Goal: Task Accomplishment & Management: Manage account settings

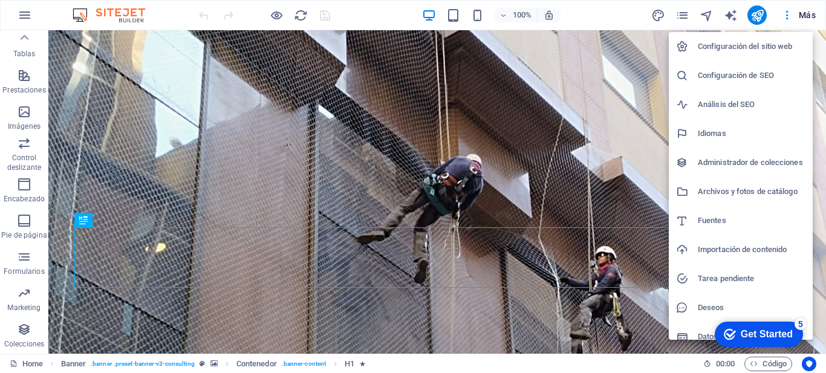
scroll to position [11, 0]
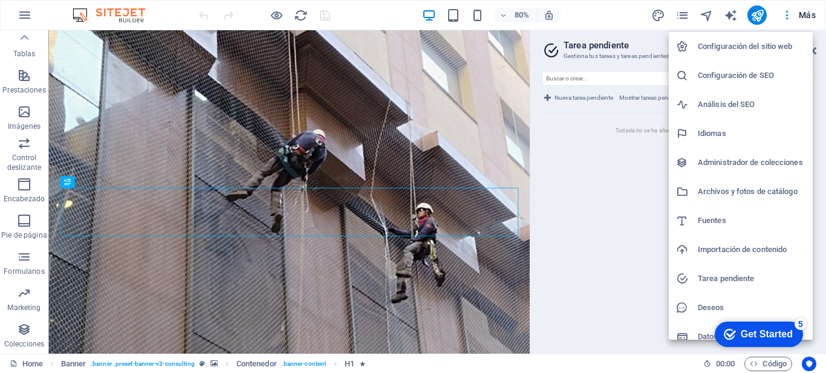
click at [763, 45] on h6 "Configuración del sitio web" at bounding box center [751, 46] width 108 height 15
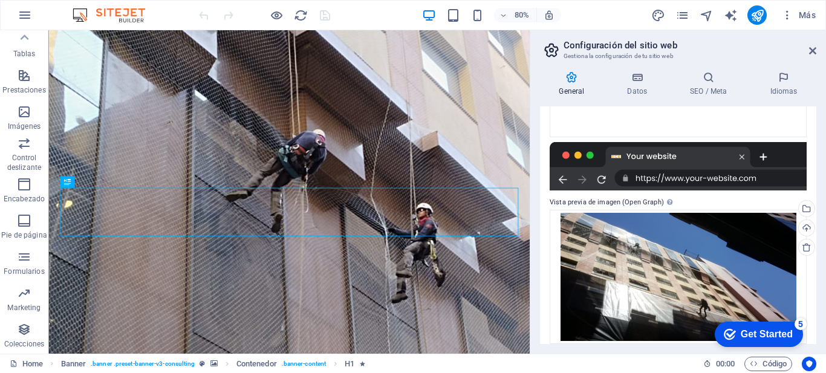
scroll to position [213, 0]
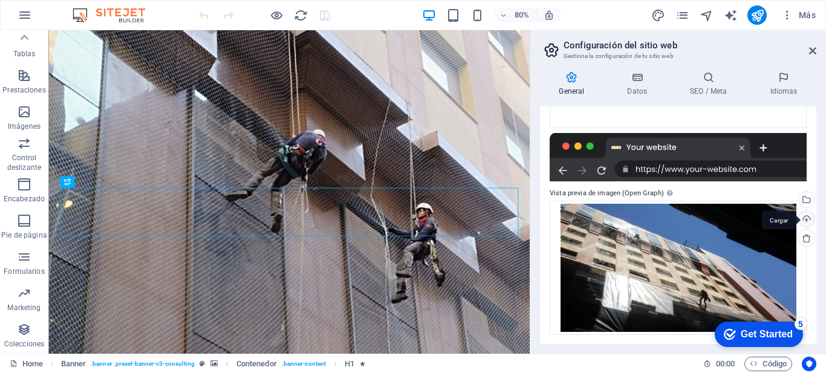
click at [805, 218] on div "Cargar" at bounding box center [805, 220] width 18 height 18
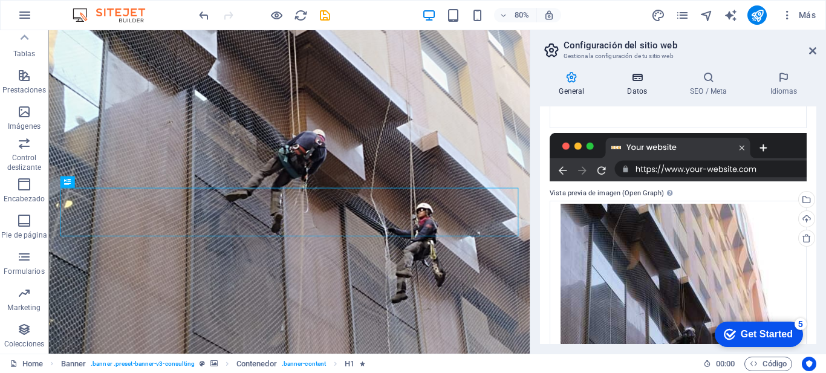
click at [641, 85] on h4 "Datos" at bounding box center [639, 83] width 63 height 25
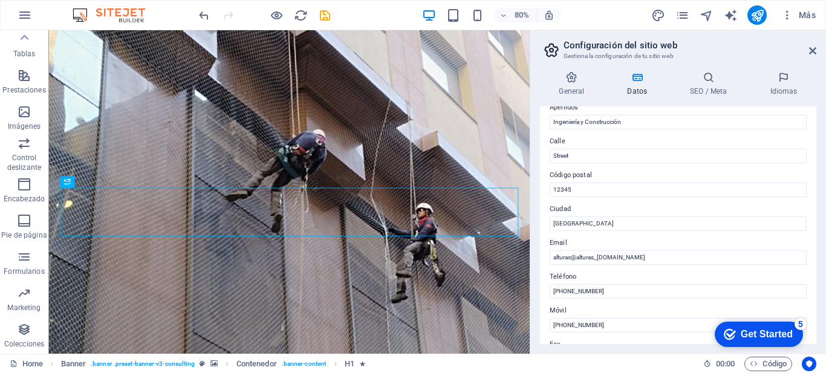
scroll to position [109, 0]
click at [600, 257] on input "alturas@alturas_ic.cl" at bounding box center [677, 257] width 257 height 15
type input "[EMAIL_ADDRESS][DOMAIN_NAME]"
click at [806, 251] on div "Datos de contacto para este sitio web. Pueden usarse en cualquier parte del sit…" at bounding box center [678, 225] width 276 height 238
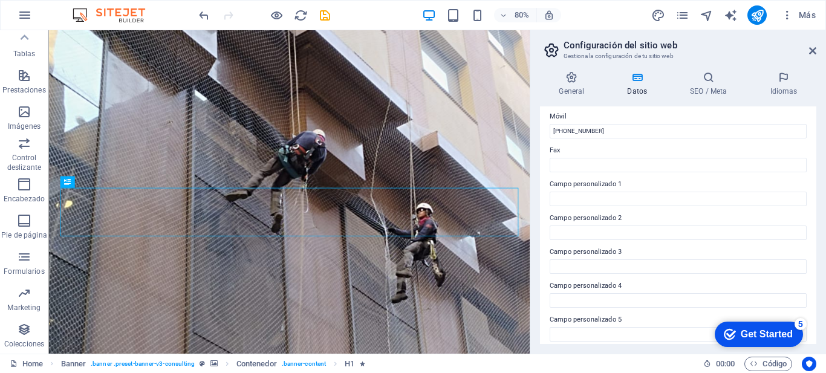
scroll to position [342, 0]
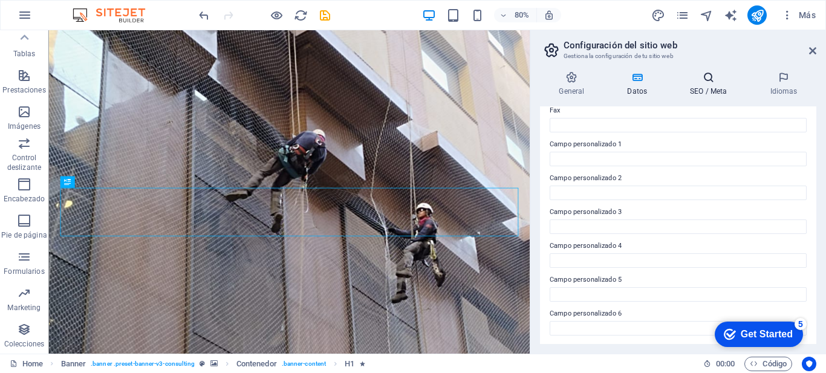
click at [696, 88] on h4 "SEO / Meta" at bounding box center [711, 83] width 80 height 25
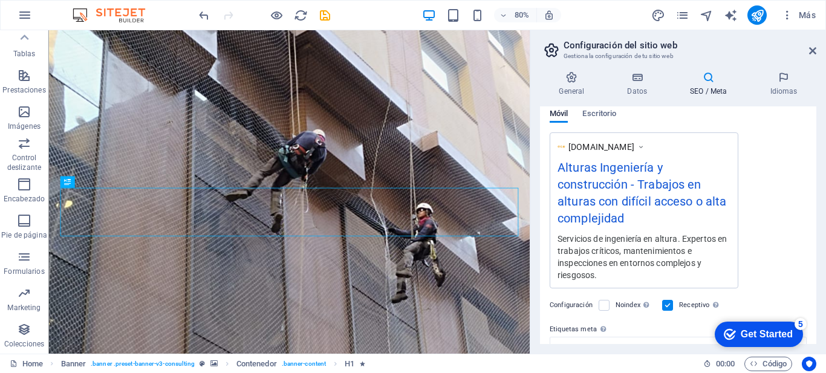
scroll to position [294, 0]
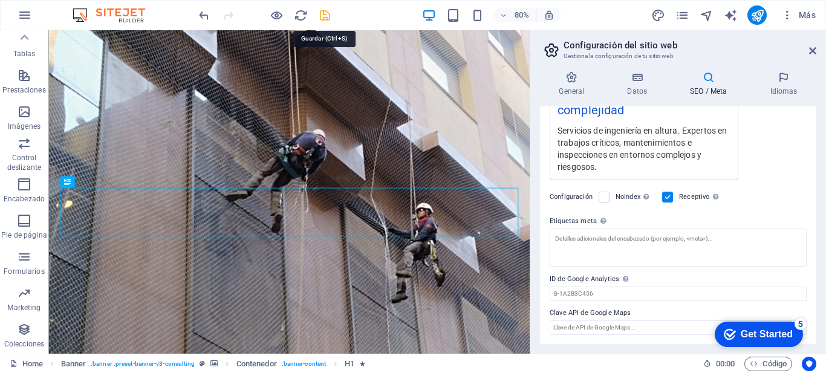
click at [321, 18] on icon "save" at bounding box center [325, 15] width 14 height 14
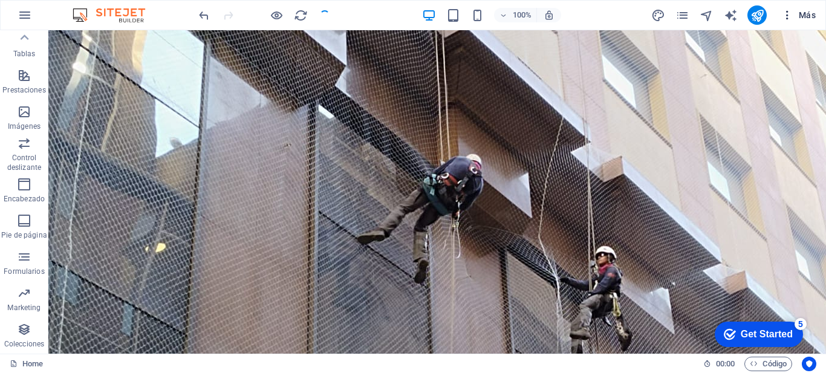
click at [0, 0] on span "Más" at bounding box center [0, 0] width 0 height 0
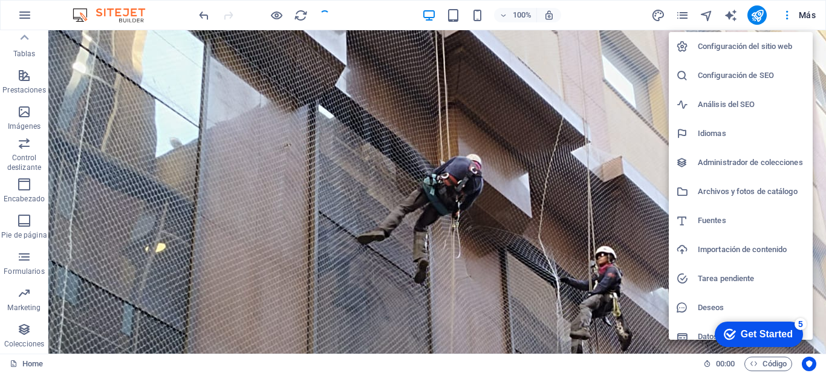
click at [772, 49] on h6 "Configuración del sitio web" at bounding box center [751, 46] width 108 height 15
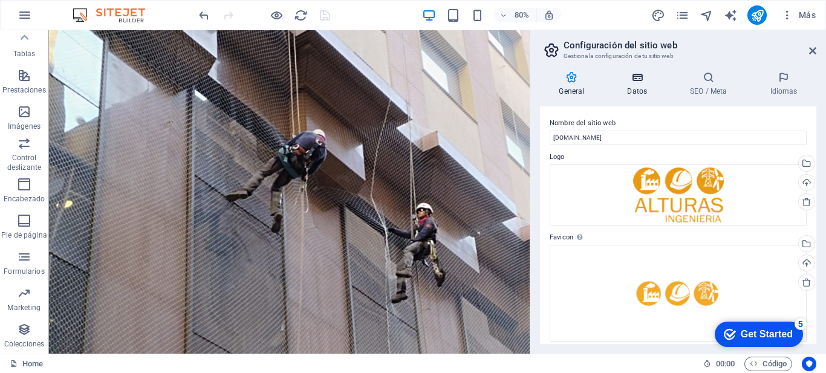
click at [641, 80] on icon at bounding box center [637, 77] width 58 height 12
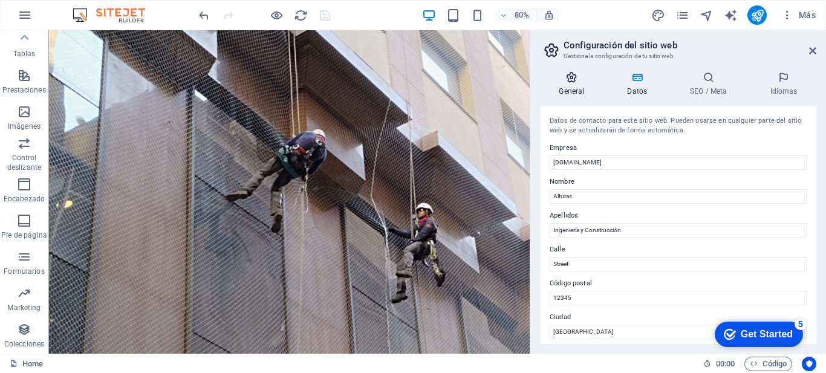
click at [579, 87] on h4 "General" at bounding box center [574, 83] width 68 height 25
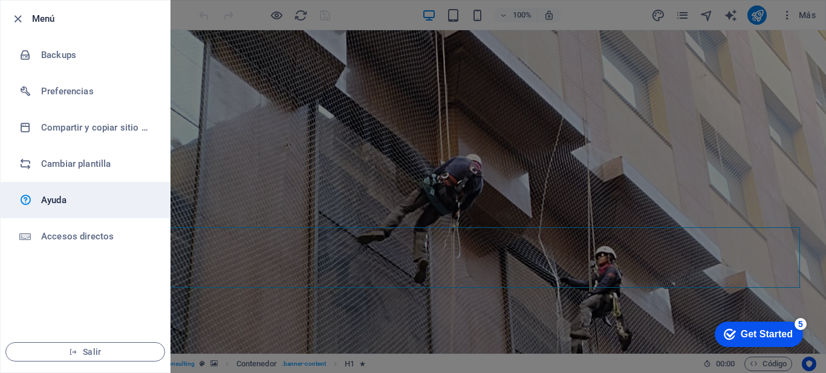
click at [88, 207] on link "Ayuda" at bounding box center [85, 200] width 169 height 36
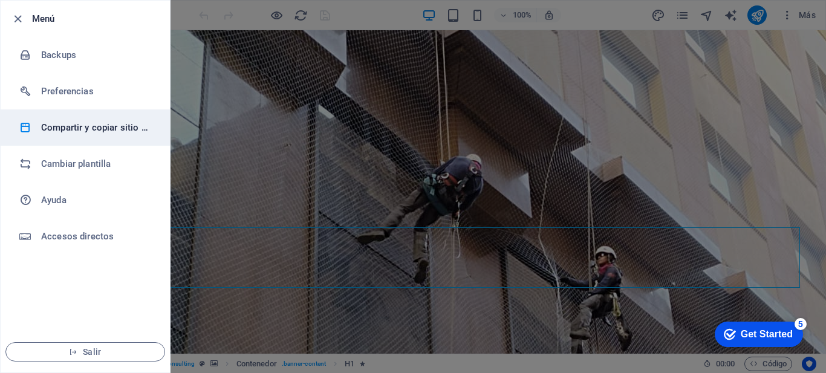
click at [82, 122] on h6 "Compartir y copiar sitio web" at bounding box center [97, 127] width 112 height 15
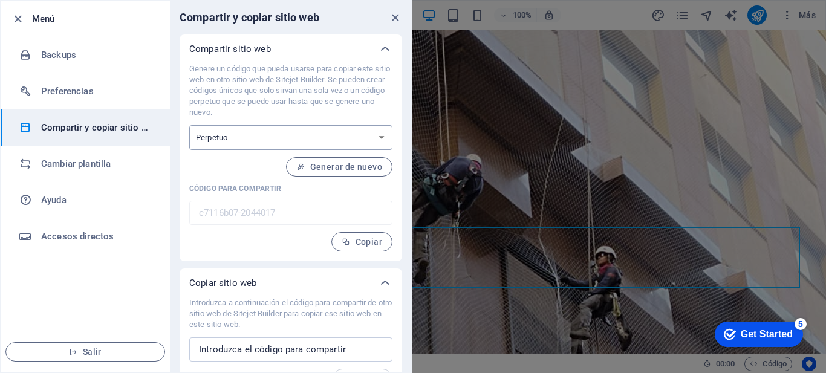
click at [377, 140] on select "Único Perpetuo" at bounding box center [290, 137] width 203 height 25
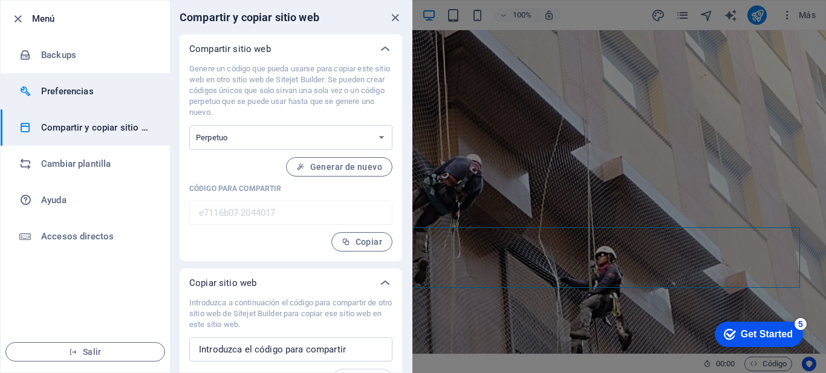
click at [0, 0] on h6 "Preferencias" at bounding box center [0, 0] width 0 height 0
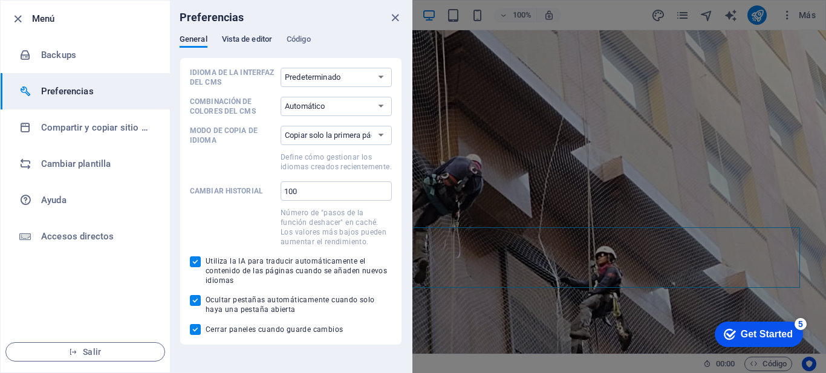
click at [243, 35] on span "Vista de editor" at bounding box center [247, 40] width 50 height 17
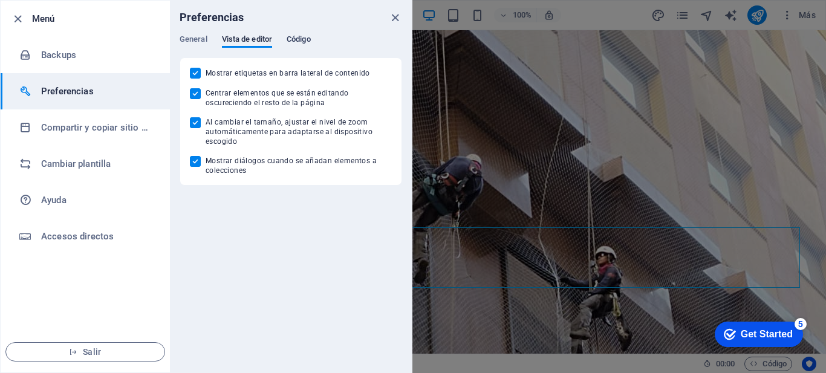
click at [301, 40] on span "Código" at bounding box center [298, 40] width 24 height 17
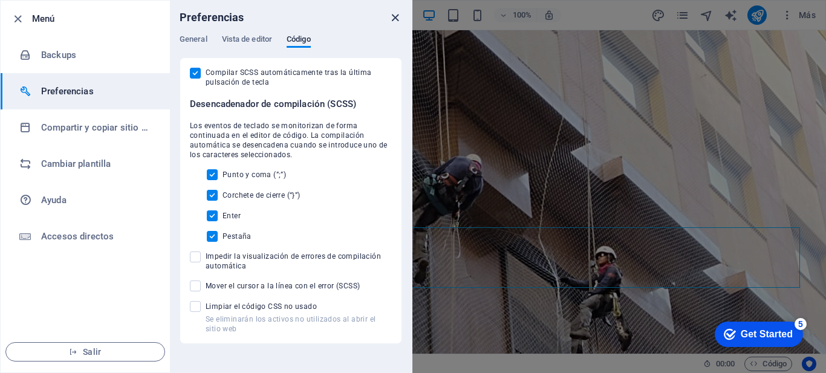
click at [396, 15] on icon "close" at bounding box center [395, 18] width 14 height 14
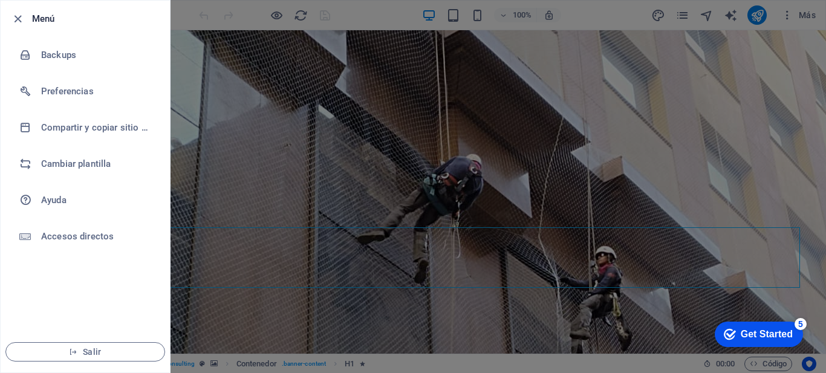
click at [538, 132] on div at bounding box center [413, 186] width 826 height 373
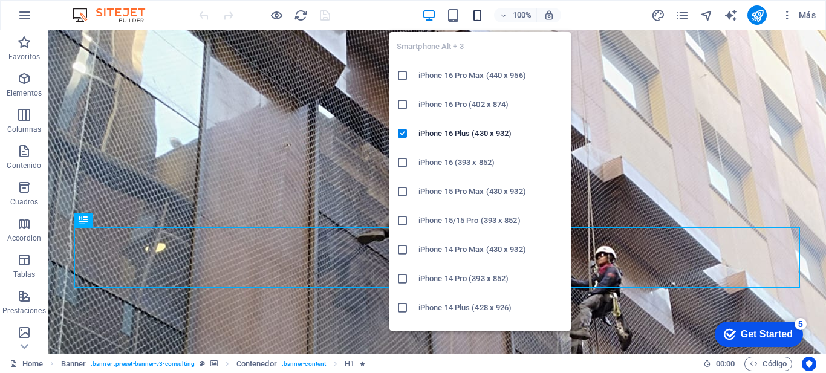
click at [477, 17] on icon "button" at bounding box center [477, 15] width 14 height 14
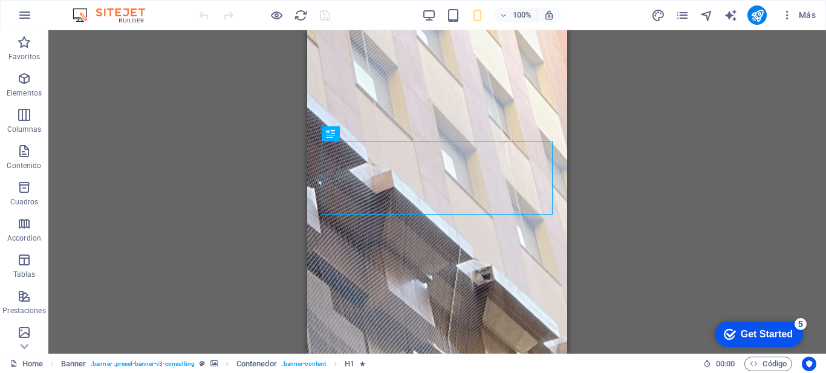
click at [593, 190] on div "Arrastra aquí para reemplazar el contenido existente. Si quieres crear un eleme…" at bounding box center [436, 191] width 777 height 323
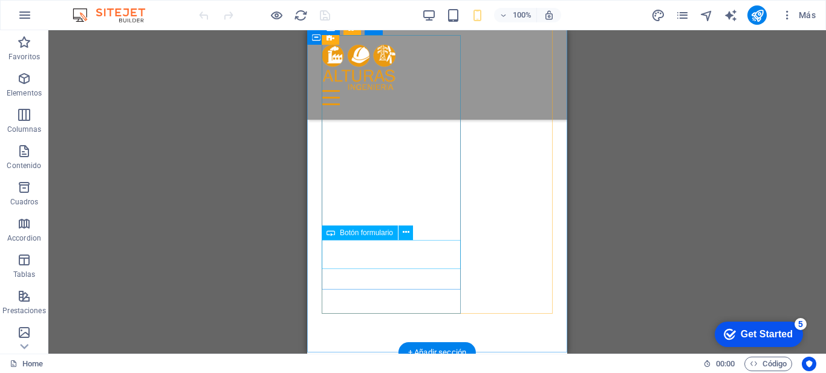
scroll to position [2865, 0]
click at [402, 234] on button at bounding box center [405, 232] width 15 height 15
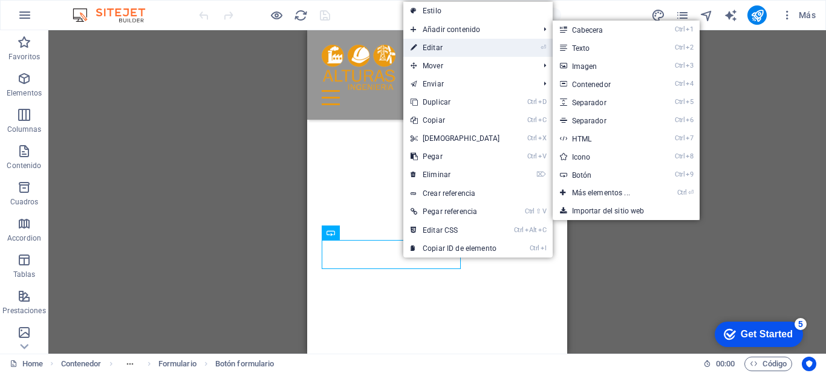
click at [453, 43] on link "⏎ Editar" at bounding box center [455, 48] width 104 height 18
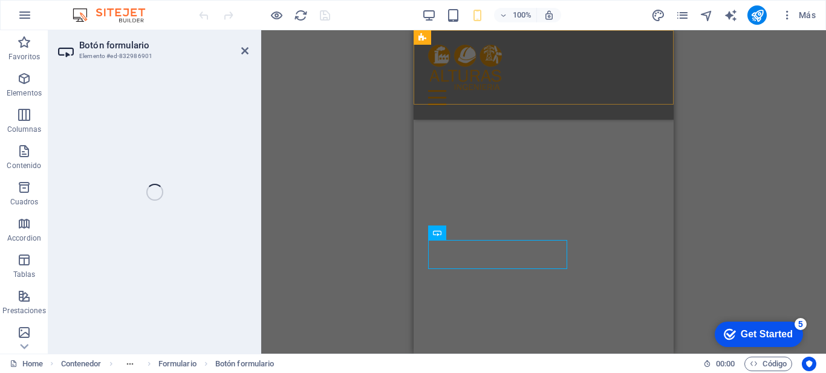
select select "%"
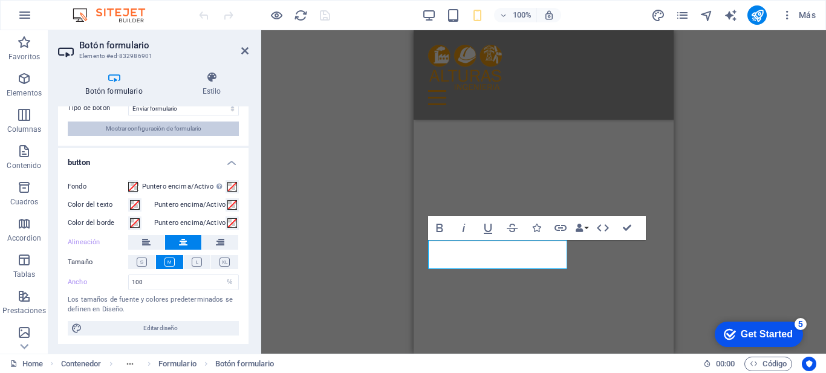
scroll to position [0, 0]
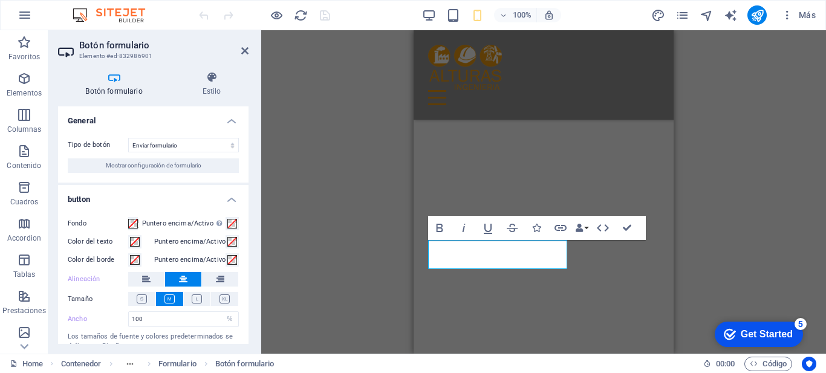
click at [294, 147] on div "H1 Banner Banner Contenedor Banner Logo Barra de menús Menú Contenedor Contened…" at bounding box center [543, 191] width 565 height 323
click at [768, 232] on div "H1 Banner Banner Contenedor Banner Logo Barra de menús Menú Contenedor Contened…" at bounding box center [543, 191] width 565 height 323
click at [777, 180] on div "H1 Banner Banner Contenedor Banner Logo Barra de menús Menú Contenedor Contened…" at bounding box center [543, 191] width 565 height 323
click at [335, 118] on div "H1 Banner Banner Contenedor Barra de menús Logo Barra de menús Menú Contenedor …" at bounding box center [543, 191] width 565 height 323
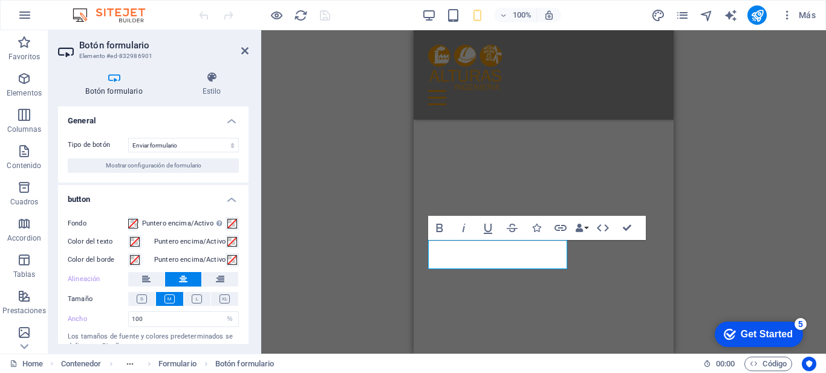
click at [335, 118] on div "H1 Banner Banner Contenedor Barra de menús Logo Barra de menús Menú Contenedor …" at bounding box center [543, 191] width 565 height 323
click at [214, 85] on h4 "Estilo" at bounding box center [212, 83] width 74 height 25
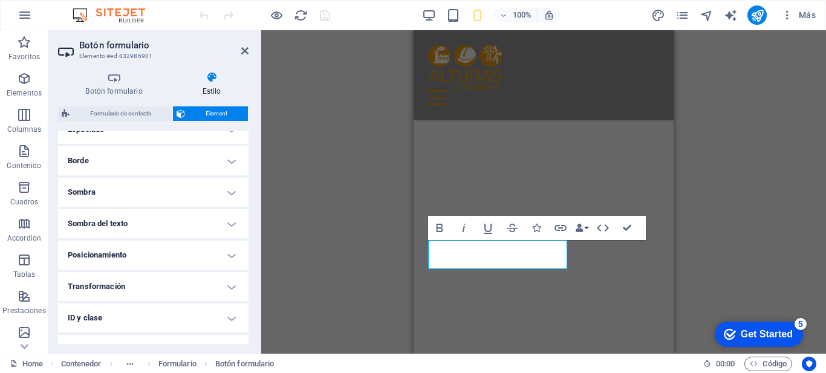
scroll to position [307, 0]
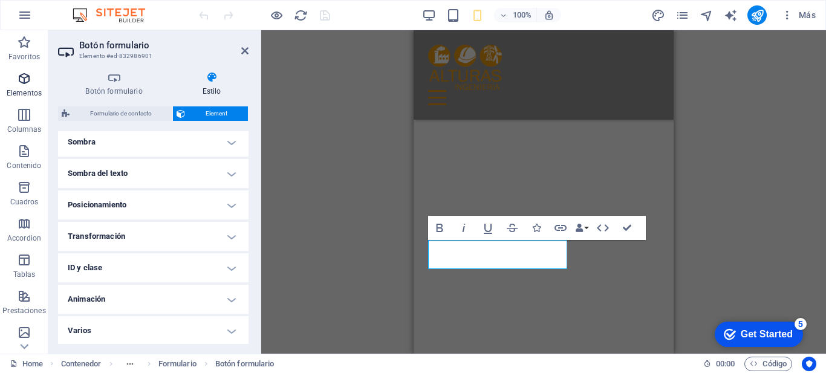
click at [30, 80] on icon "button" at bounding box center [24, 78] width 15 height 15
click at [429, 17] on icon "button" at bounding box center [429, 15] width 14 height 14
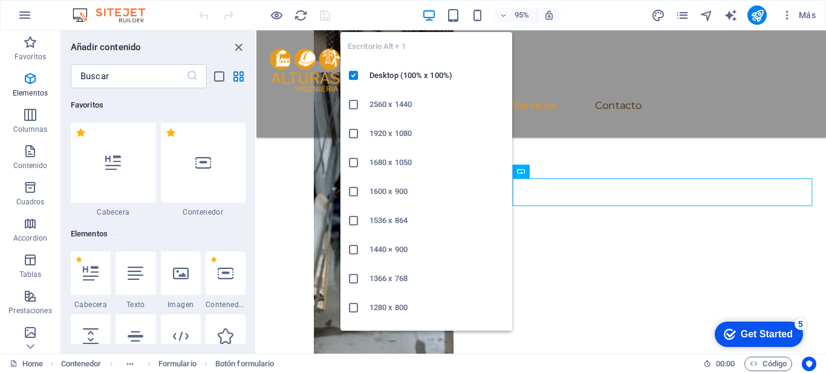
scroll to position [228, 0]
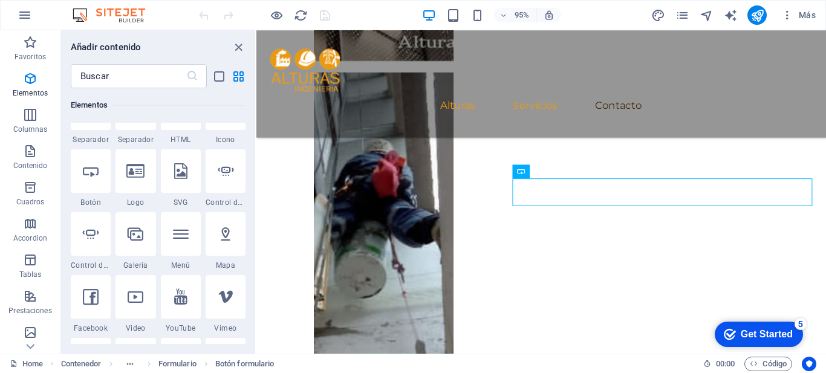
click at [0, 0] on div "95% Más" at bounding box center [0, 0] width 0 height 0
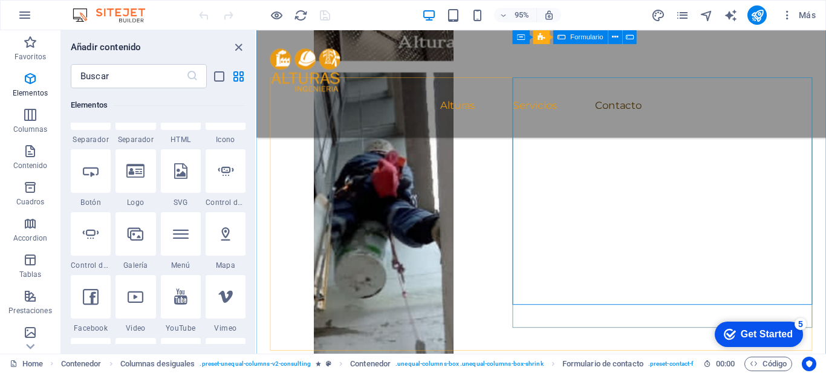
scroll to position [1747, 0]
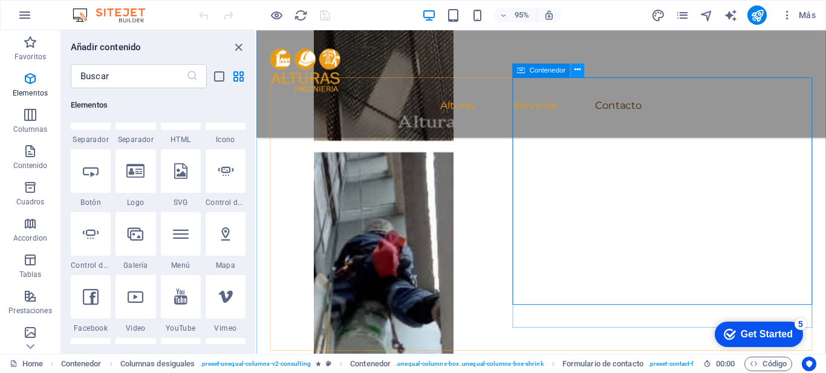
click at [580, 70] on icon at bounding box center [577, 70] width 6 height 12
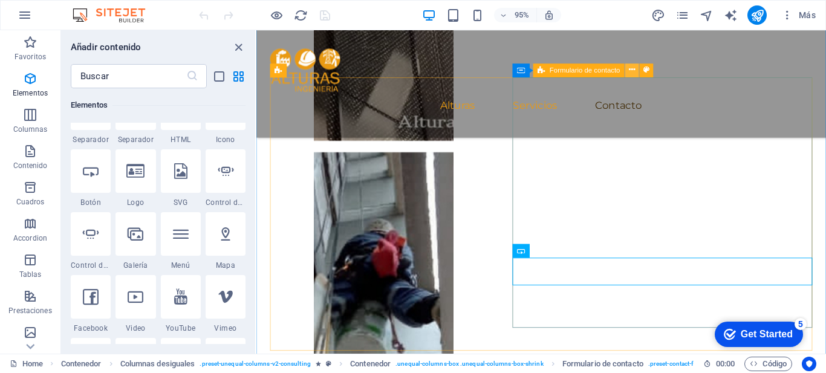
click at [635, 71] on icon at bounding box center [632, 70] width 6 height 12
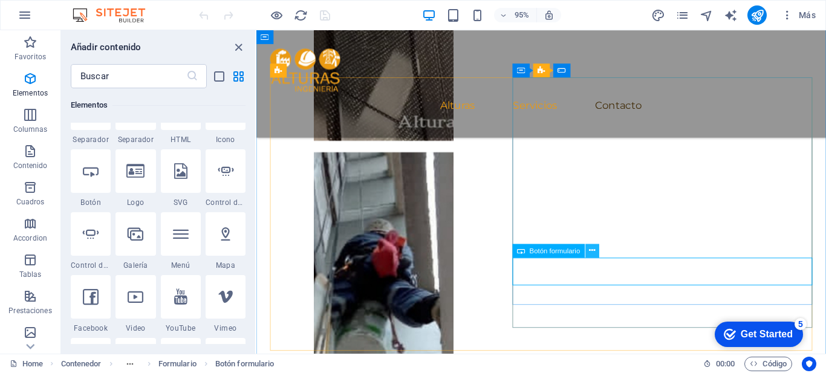
click at [590, 251] on icon at bounding box center [592, 251] width 6 height 12
click at [566, 250] on span "Botón formulario" at bounding box center [554, 250] width 51 height 7
click at [589, 251] on icon at bounding box center [592, 251] width 6 height 12
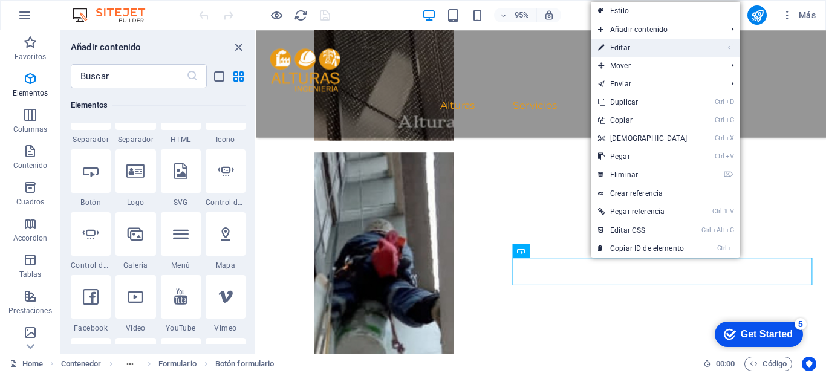
click at [627, 40] on link "⏎ Editar" at bounding box center [642, 48] width 104 height 18
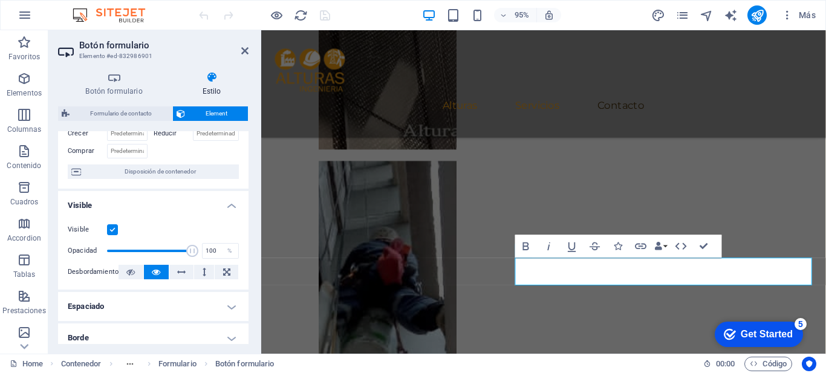
scroll to position [79, 0]
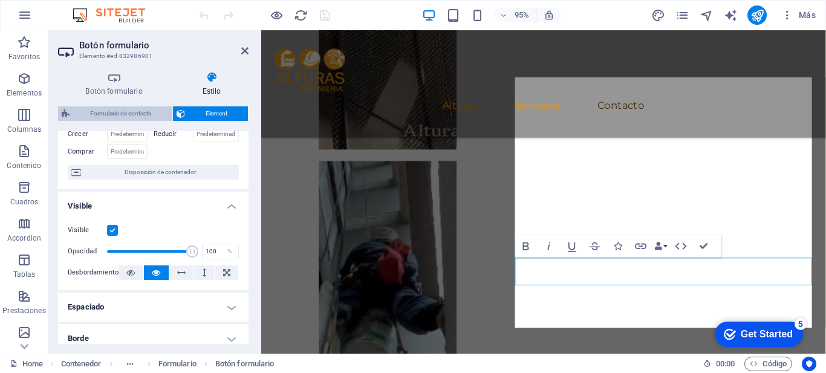
click at [117, 111] on span "Formulario de contacto" at bounding box center [120, 113] width 95 height 15
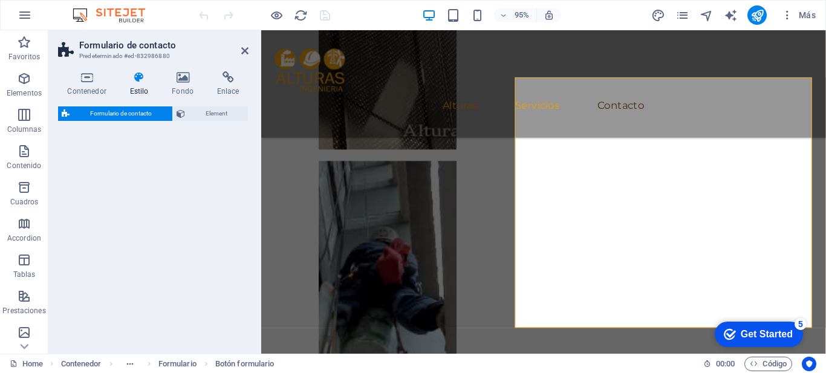
click at [85, 83] on icon at bounding box center [86, 77] width 57 height 12
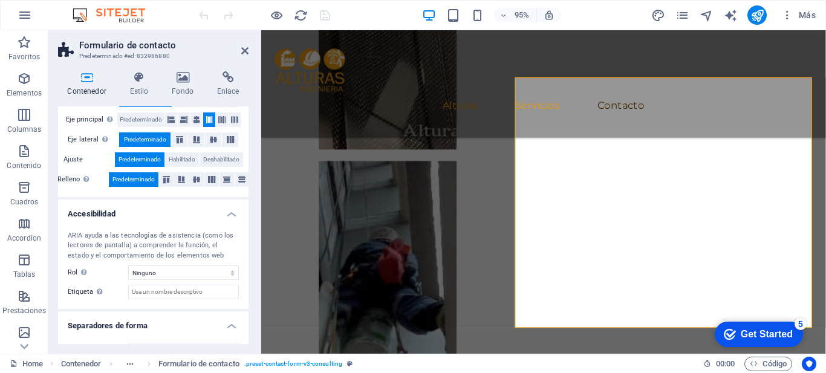
scroll to position [244, 0]
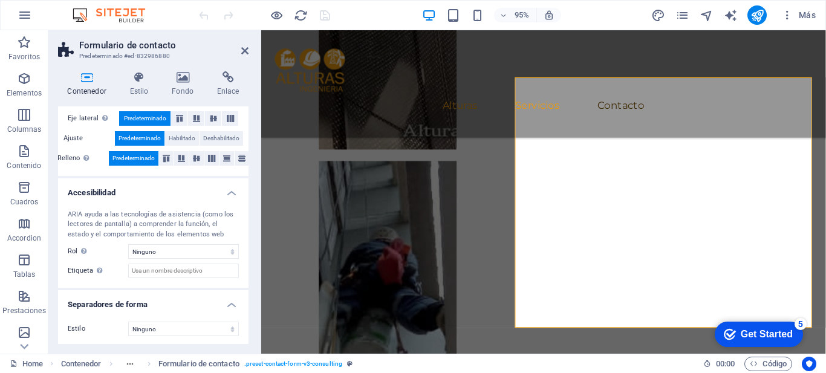
click at [141, 99] on div "Contenedor Estilo Fondo Enlace Tamaño Altura Predeterminado px rem % vh vw Alto…" at bounding box center [153, 207] width 190 height 273
click at [140, 88] on h4 "Estilo" at bounding box center [141, 83] width 42 height 25
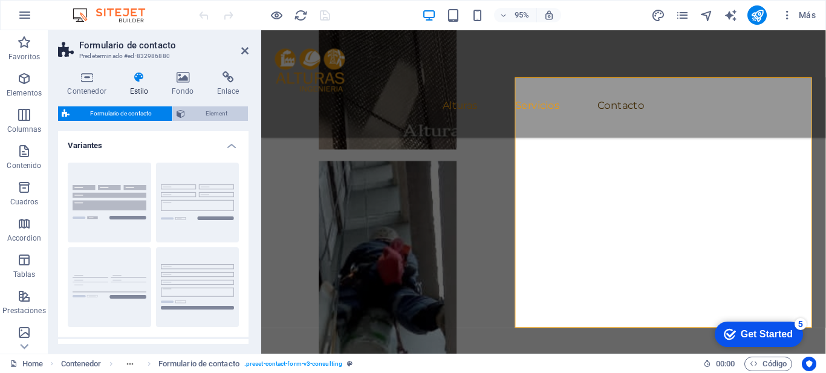
click at [199, 114] on span "Element" at bounding box center [217, 113] width 56 height 15
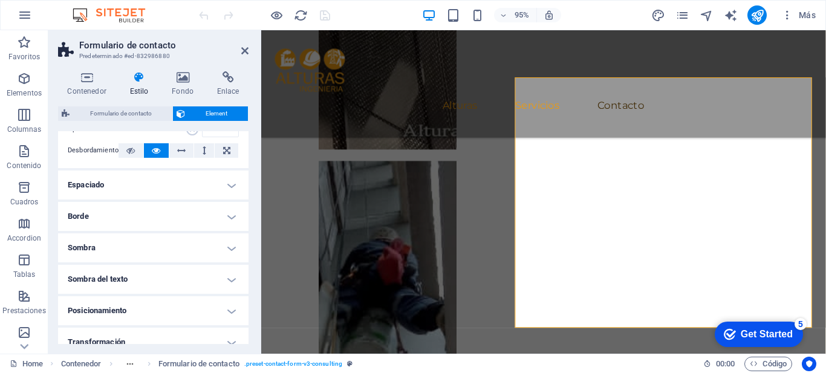
scroll to position [202, 0]
click at [228, 188] on h4 "Espaciado" at bounding box center [153, 183] width 190 height 29
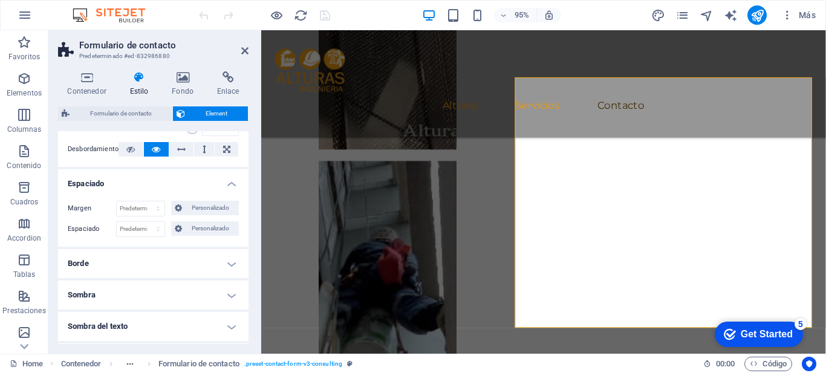
click at [228, 188] on h4 "Espaciado" at bounding box center [153, 180] width 190 height 22
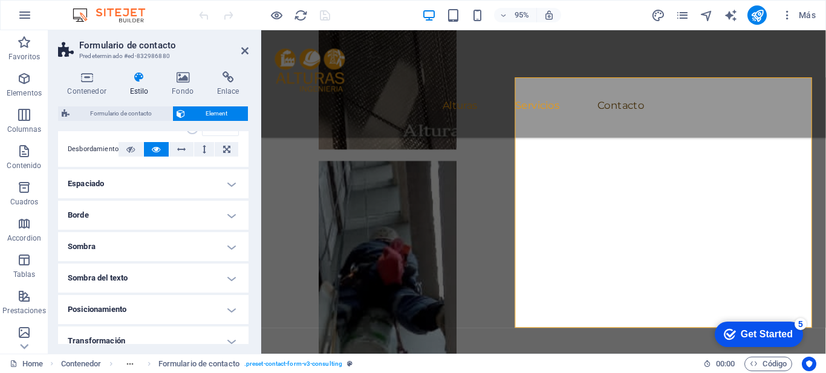
click at [230, 209] on h4 "Borde" at bounding box center [153, 215] width 190 height 29
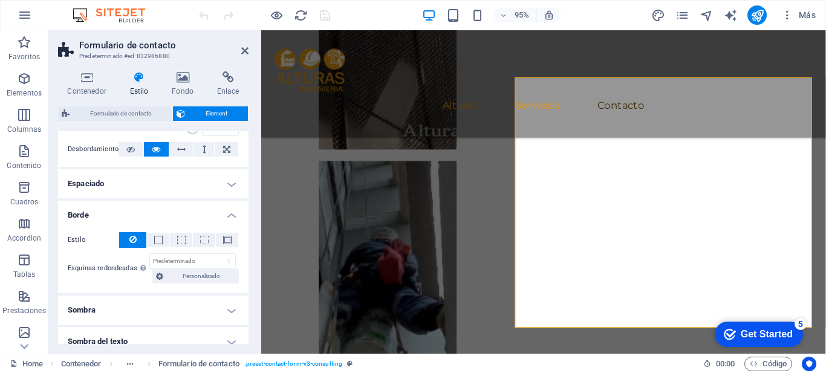
click at [230, 209] on h4 "Borde" at bounding box center [153, 212] width 190 height 22
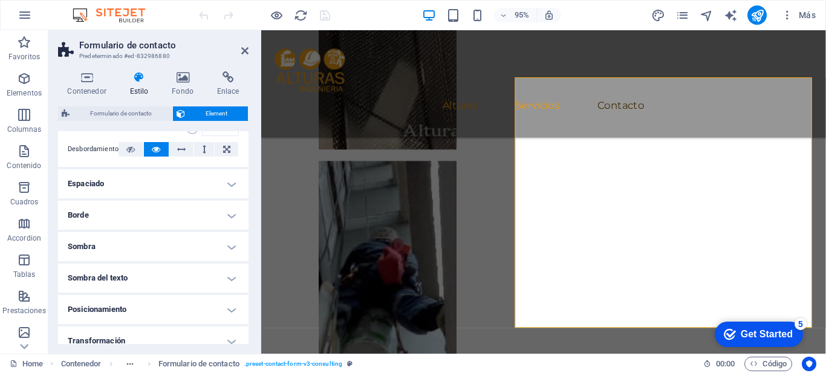
click at [230, 244] on h4 "Sombra" at bounding box center [153, 246] width 190 height 29
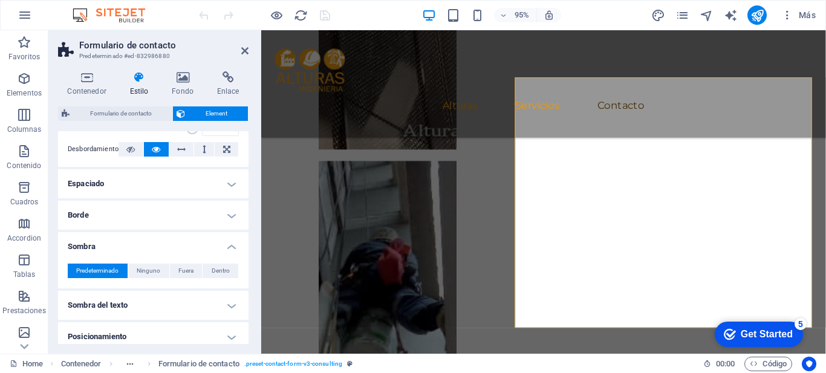
click at [230, 244] on h4 "Sombra" at bounding box center [153, 243] width 190 height 22
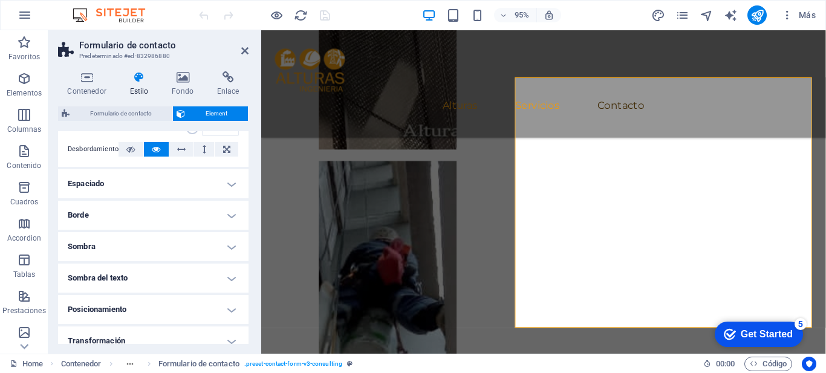
click at [230, 276] on h4 "Sombra del texto" at bounding box center [153, 278] width 190 height 29
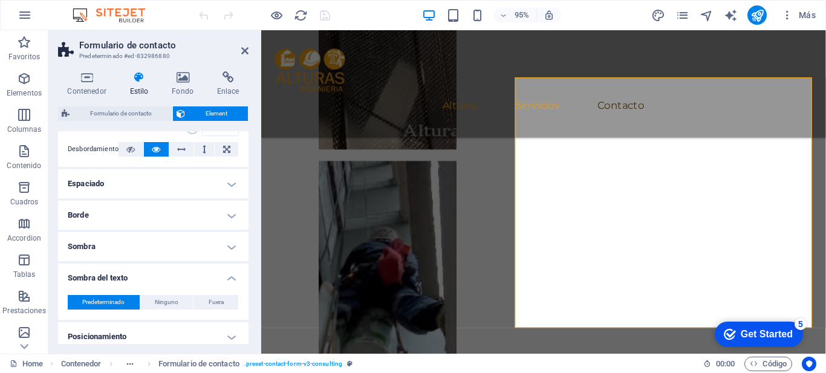
click at [230, 276] on h4 "Sombra del texto" at bounding box center [153, 275] width 190 height 22
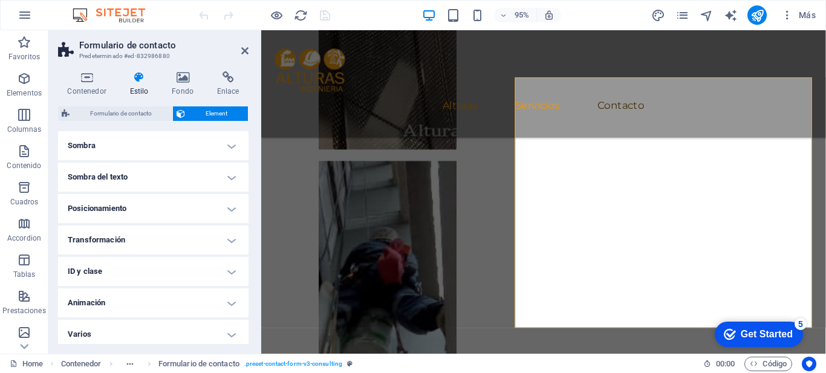
scroll to position [307, 0]
click at [230, 263] on h4 "ID y clase" at bounding box center [153, 267] width 190 height 29
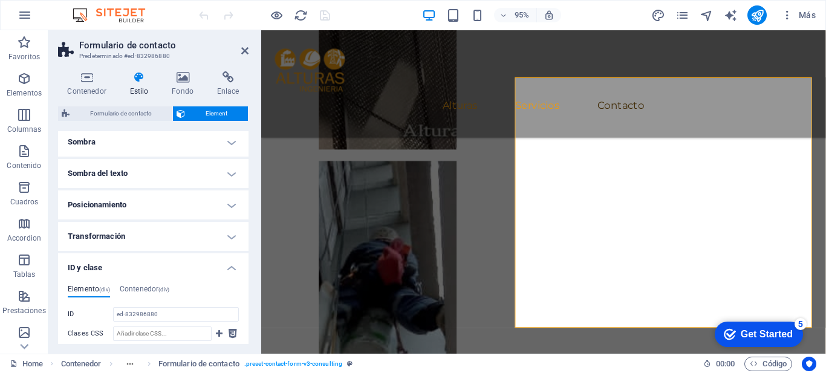
scroll to position [325, 0]
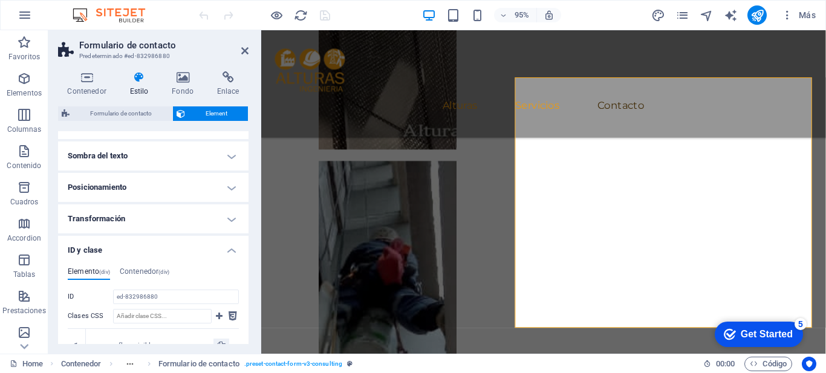
click at [230, 250] on h4 "ID y clase" at bounding box center [153, 247] width 190 height 22
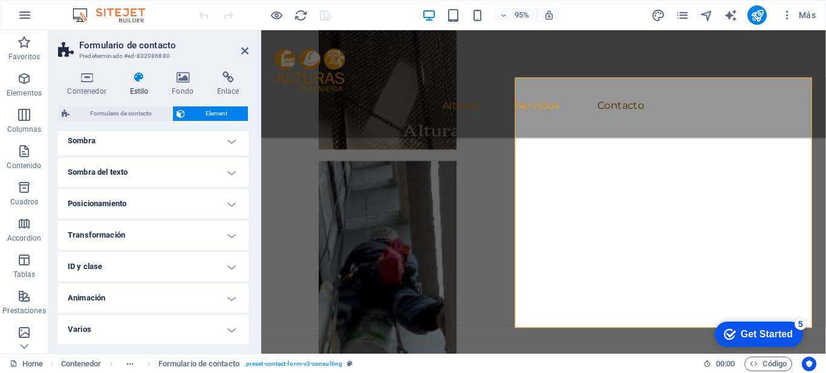
scroll to position [307, 0]
click at [230, 328] on h4 "Varios" at bounding box center [153, 330] width 190 height 29
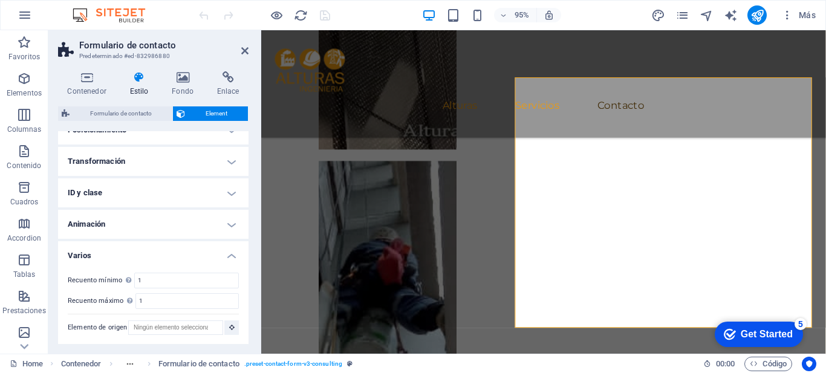
scroll to position [290, 0]
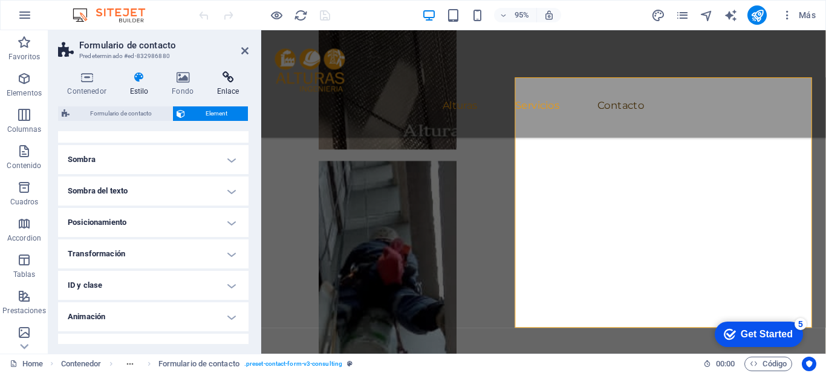
click at [223, 85] on h4 "Enlace" at bounding box center [227, 83] width 41 height 25
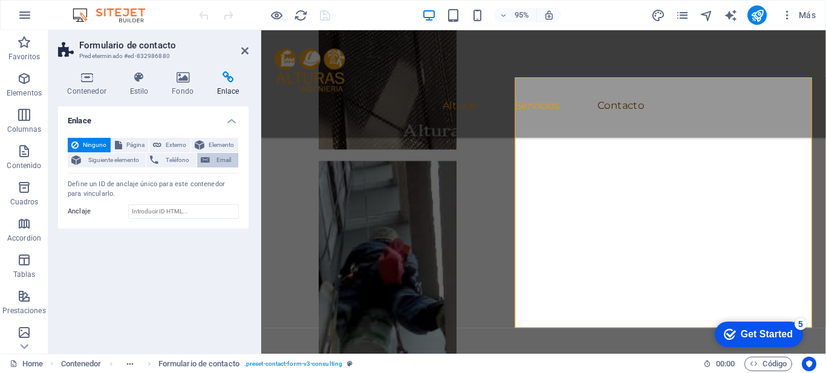
click at [221, 158] on span "Email" at bounding box center [223, 160] width 21 height 15
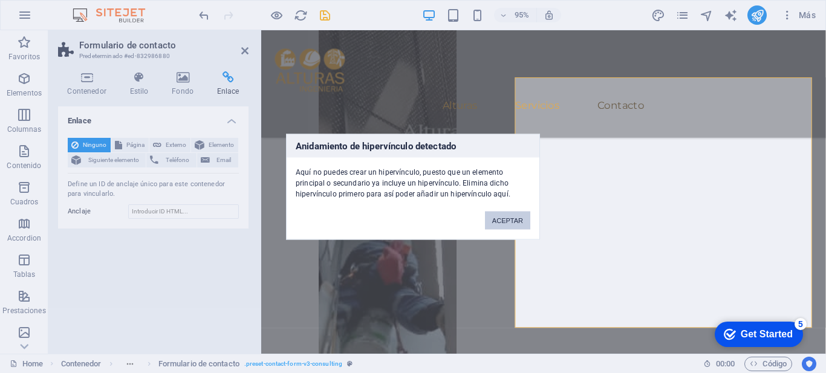
click at [492, 221] on button "ACEPTAR" at bounding box center [507, 220] width 45 height 18
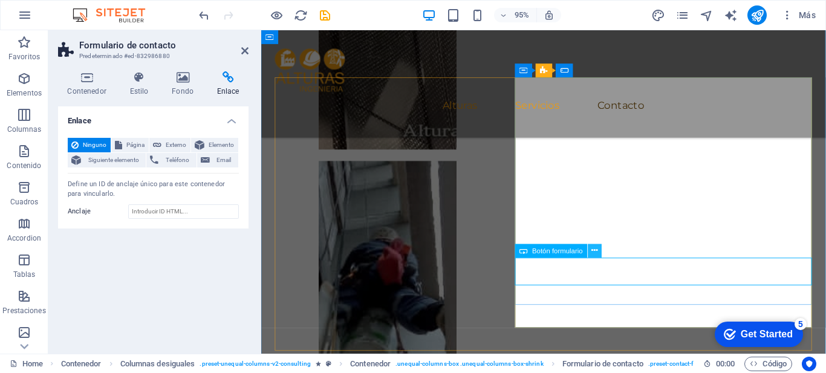
click at [594, 251] on icon at bounding box center [595, 251] width 6 height 12
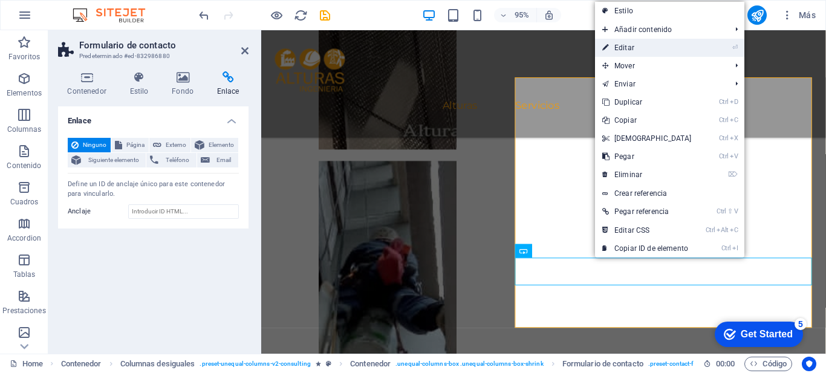
click at [655, 48] on link "⏎ Editar" at bounding box center [647, 48] width 104 height 18
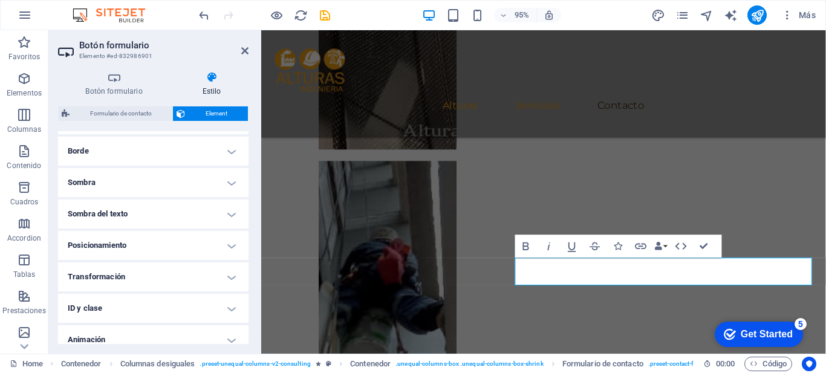
scroll to position [307, 0]
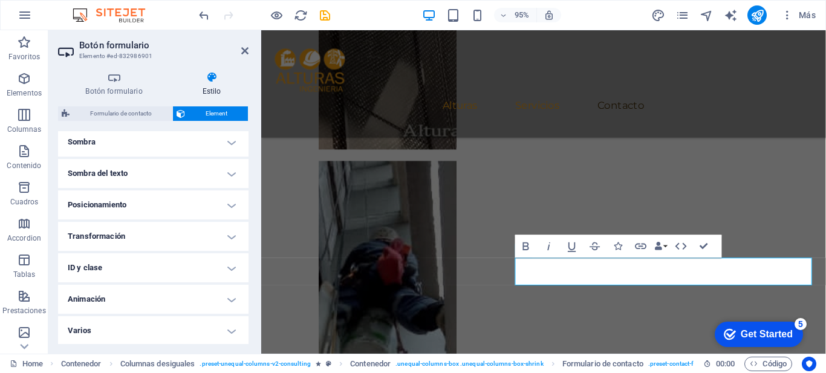
click at [227, 332] on h4 "Varios" at bounding box center [153, 330] width 190 height 29
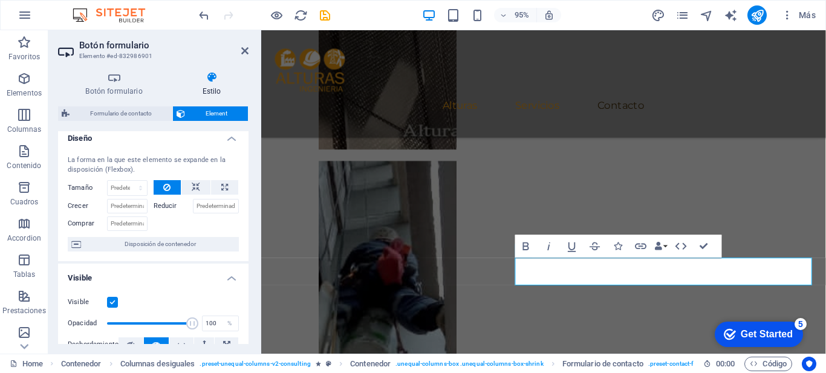
scroll to position [0, 0]
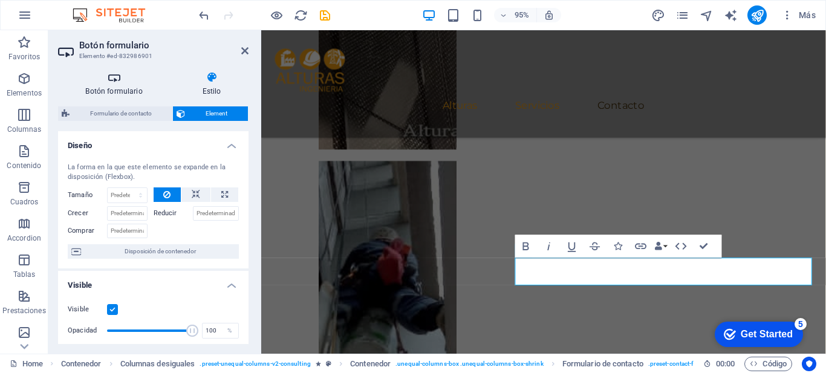
click at [128, 87] on h4 "Botón formulario" at bounding box center [116, 83] width 117 height 25
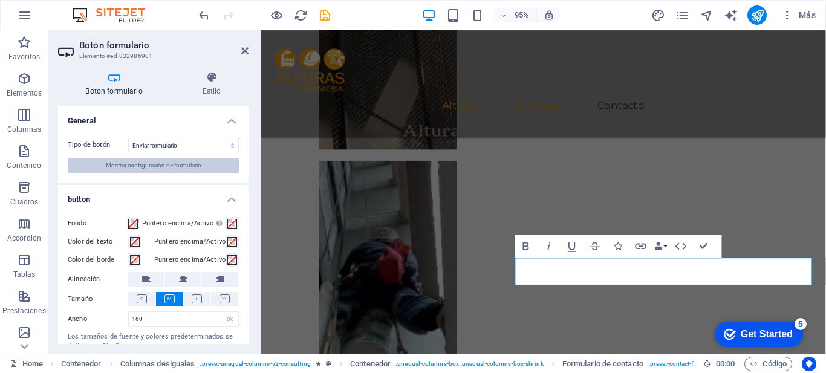
click at [167, 170] on span "Mostrar configuración de formulario" at bounding box center [153, 165] width 95 height 15
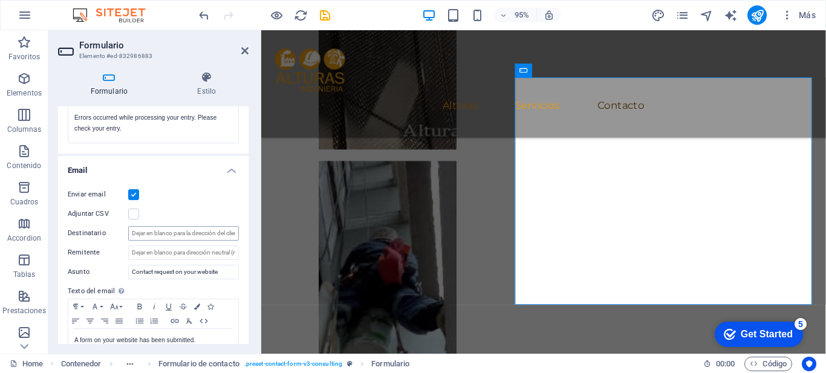
scroll to position [251, 0]
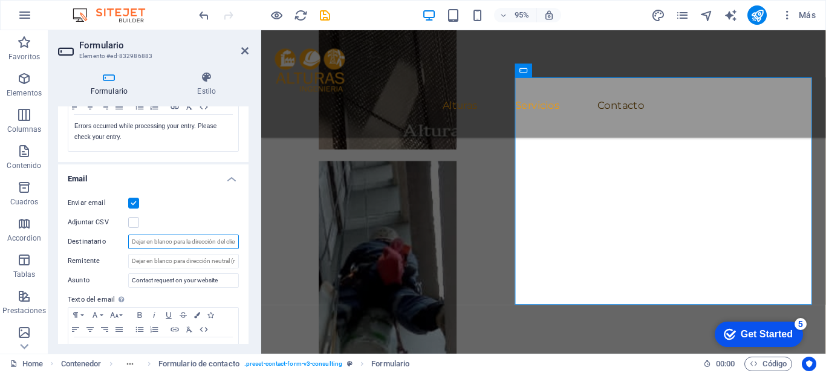
click at [141, 245] on input "Destinatario" at bounding box center [183, 242] width 111 height 15
type input "[EMAIL_ADDRESS][DOMAIN_NAME]"
click at [235, 223] on div "Adjuntar CSV" at bounding box center [153, 222] width 171 height 15
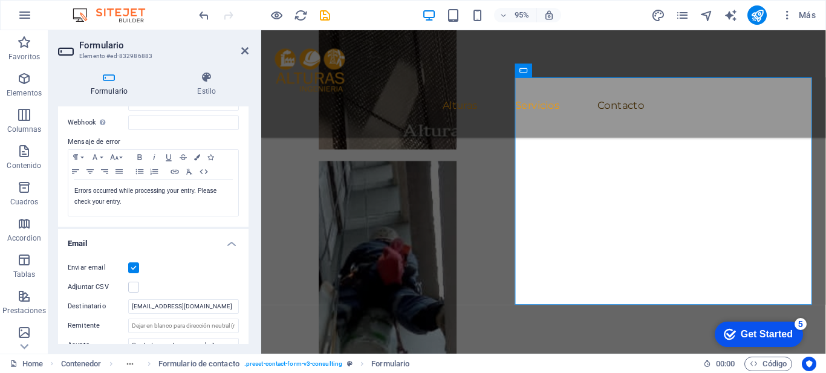
scroll to position [0, 0]
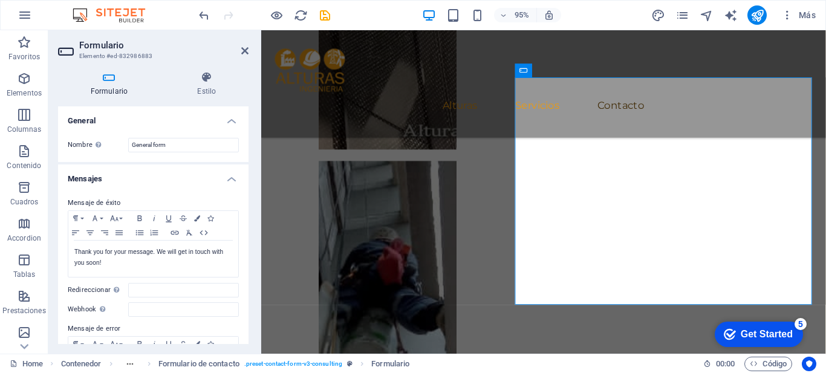
click at [250, 144] on div "Formulario Estilo General Nombre Define un nombre para el formulario. General f…" at bounding box center [153, 208] width 210 height 292
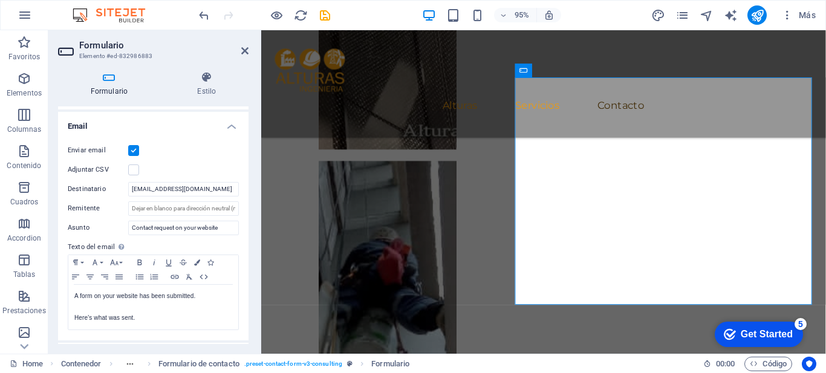
scroll to position [438, 0]
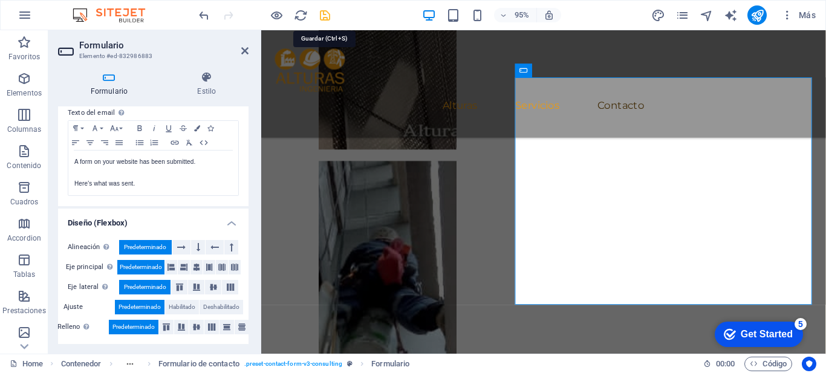
click at [0, 0] on icon "save" at bounding box center [0, 0] width 0 height 0
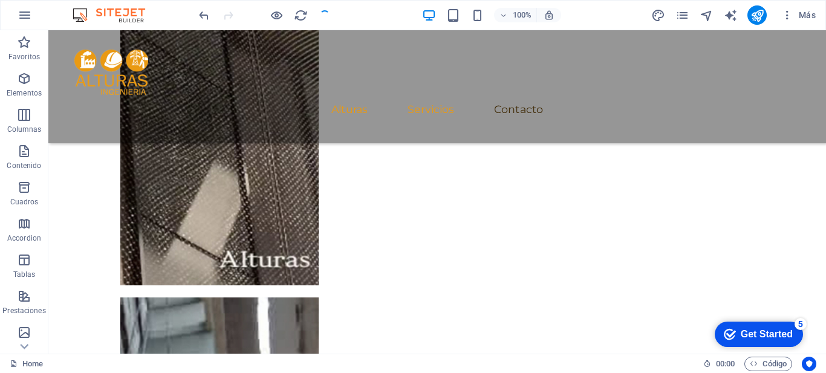
scroll to position [1739, 0]
